Goal: Find specific page/section: Find specific page/section

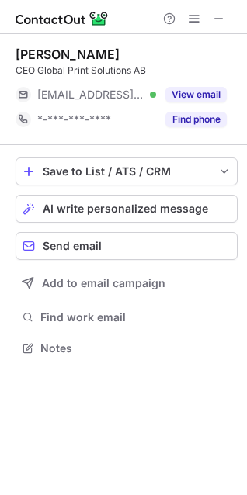
scroll to position [338, 247]
click at [223, 25] on span at bounding box center [219, 18] width 12 height 12
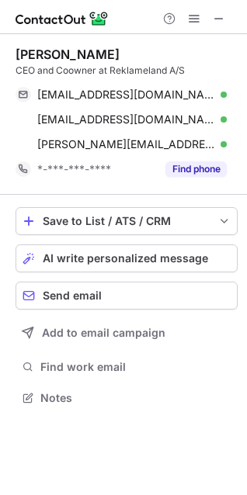
scroll to position [387, 247]
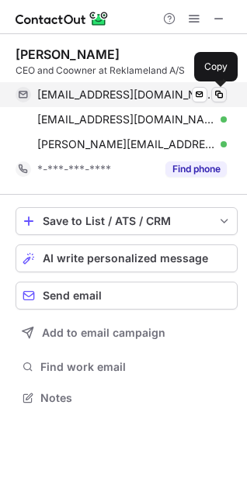
click at [221, 95] on span at bounding box center [219, 95] width 12 height 12
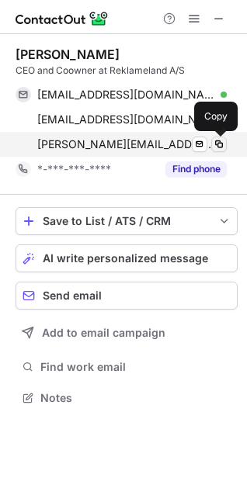
click at [220, 143] on span at bounding box center [219, 144] width 12 height 12
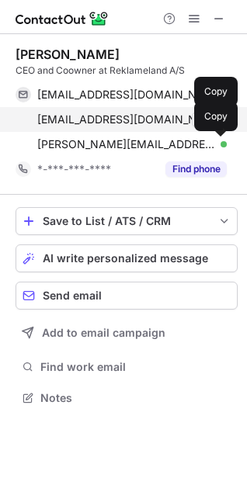
click at [221, 117] on span at bounding box center [219, 119] width 12 height 12
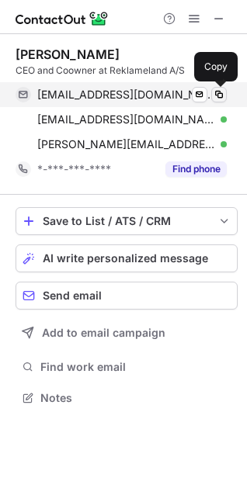
click at [214, 95] on span at bounding box center [219, 95] width 12 height 12
